Goal: Complete application form

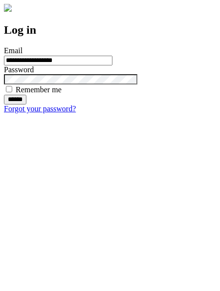
type input "**********"
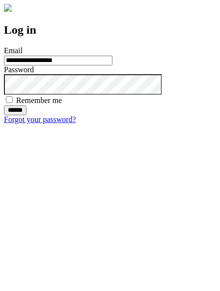
click at [26, 115] on input "******" at bounding box center [15, 110] width 22 height 10
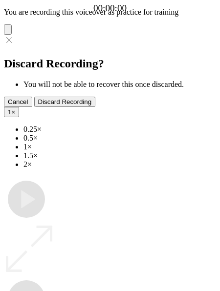
type input "**********"
